Goal: Task Accomplishment & Management: Manage account settings

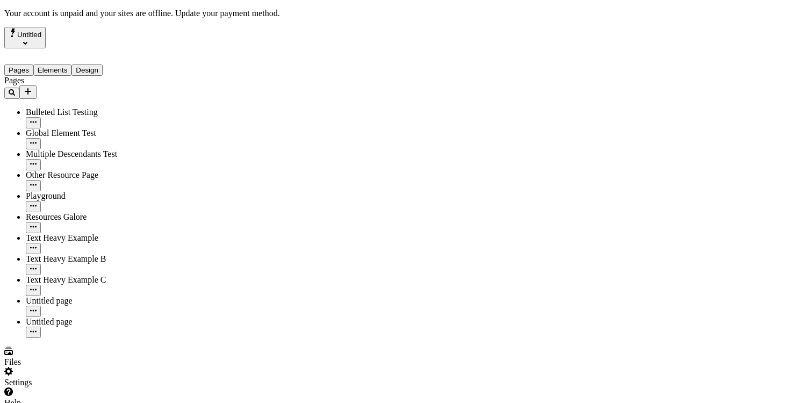
scroll to position [12, 0]
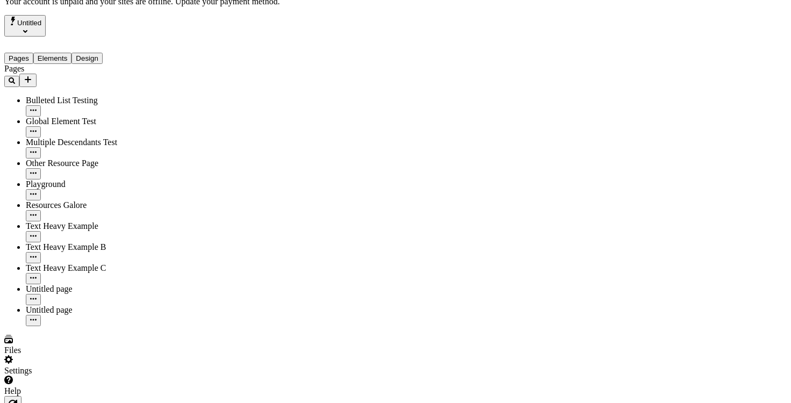
click at [95, 372] on div "Settings" at bounding box center [68, 365] width 129 height 20
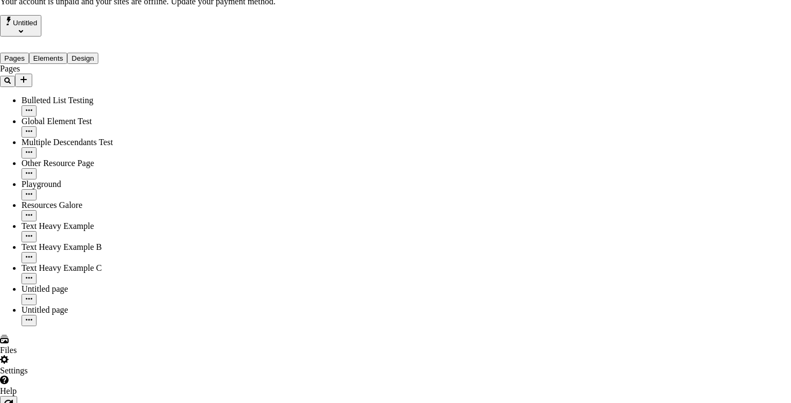
drag, startPoint x: 443, startPoint y: 296, endPoint x: 413, endPoint y: 87, distance: 211.1
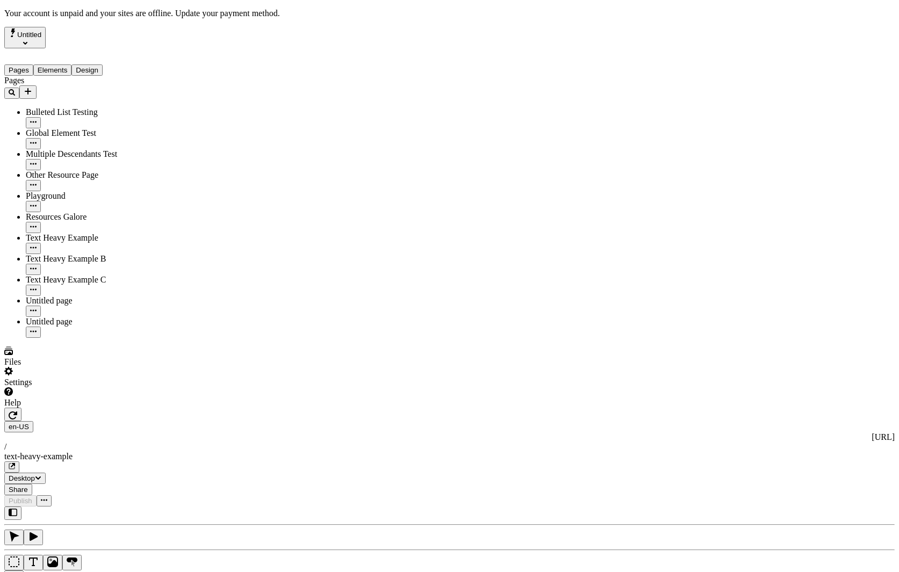
click at [89, 387] on div "Settings" at bounding box center [68, 377] width 129 height 20
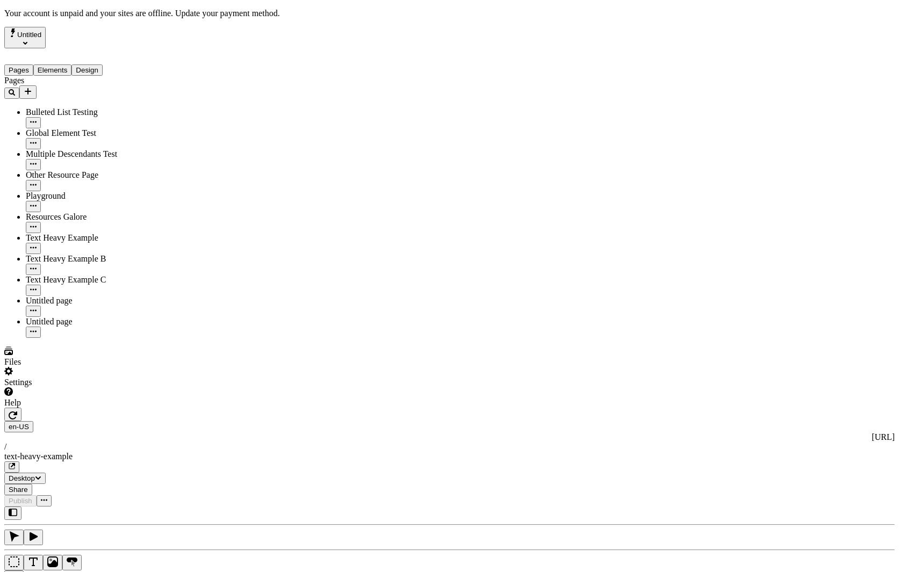
click at [27, 41] on icon "Select site" at bounding box center [25, 43] width 4 height 4
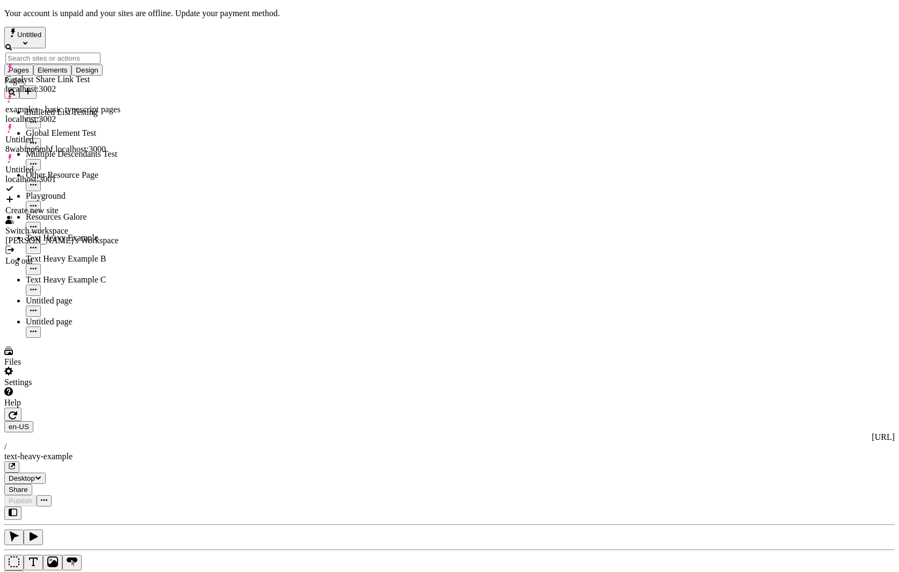
click at [55, 256] on div "Log out" at bounding box center [62, 261] width 115 height 10
